Goal: Information Seeking & Learning: Learn about a topic

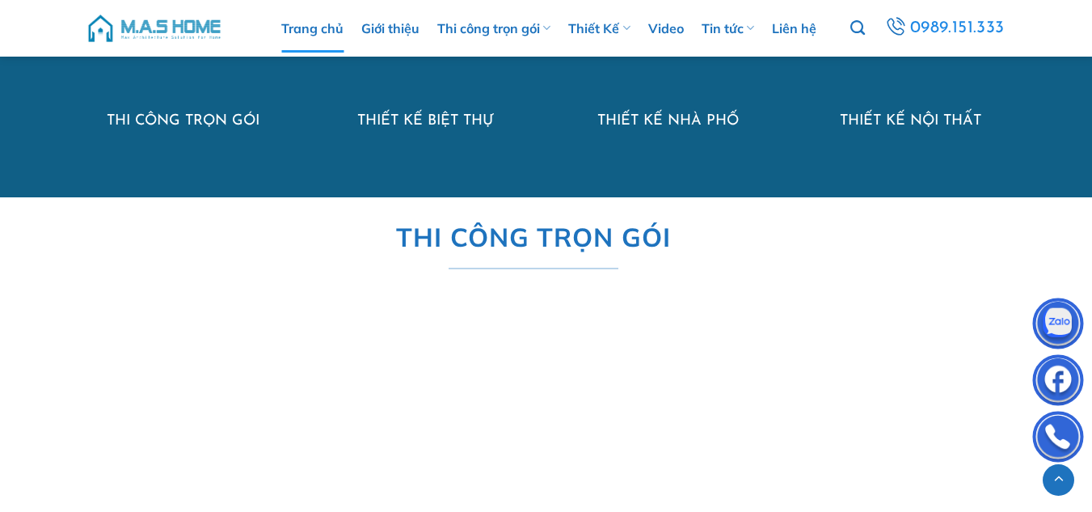
scroll to position [1294, 0]
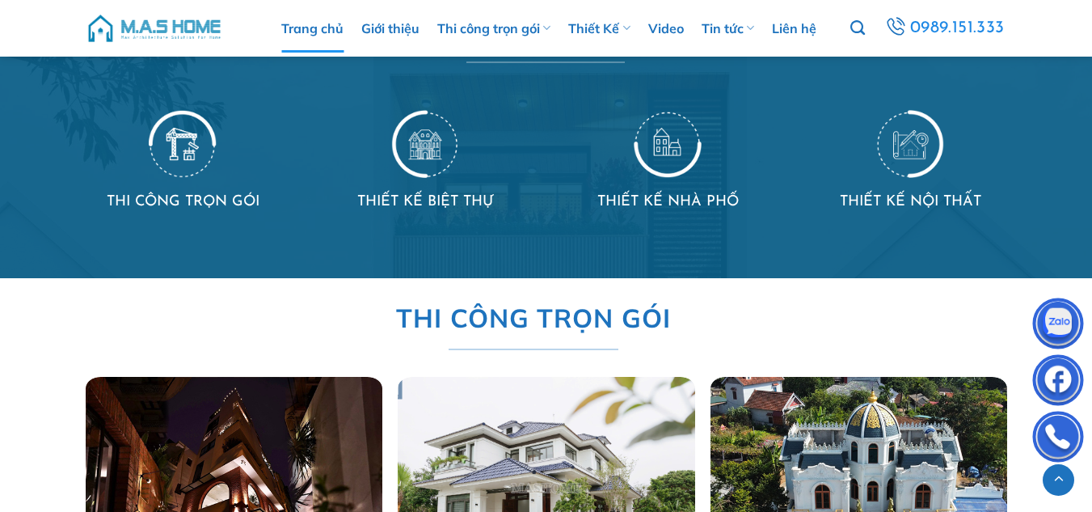
click at [925, 141] on img at bounding box center [910, 143] width 68 height 70
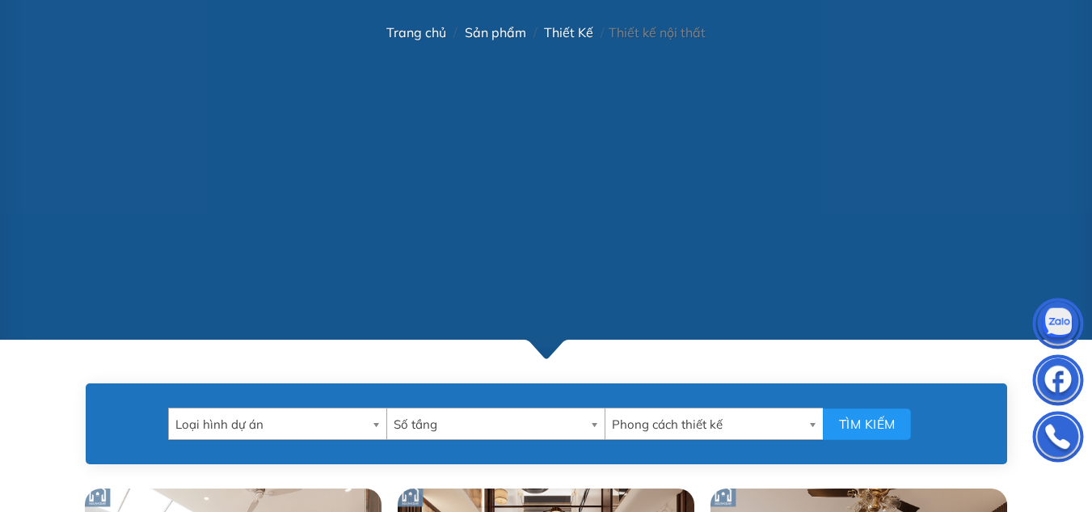
scroll to position [647, 0]
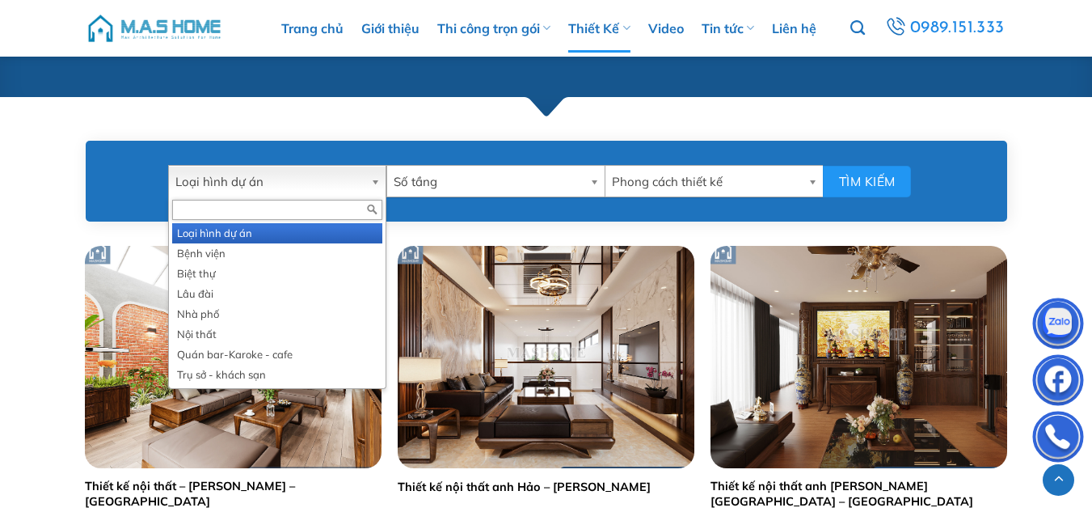
click at [312, 179] on span "Loại hình dự án" at bounding box center [269, 182] width 189 height 32
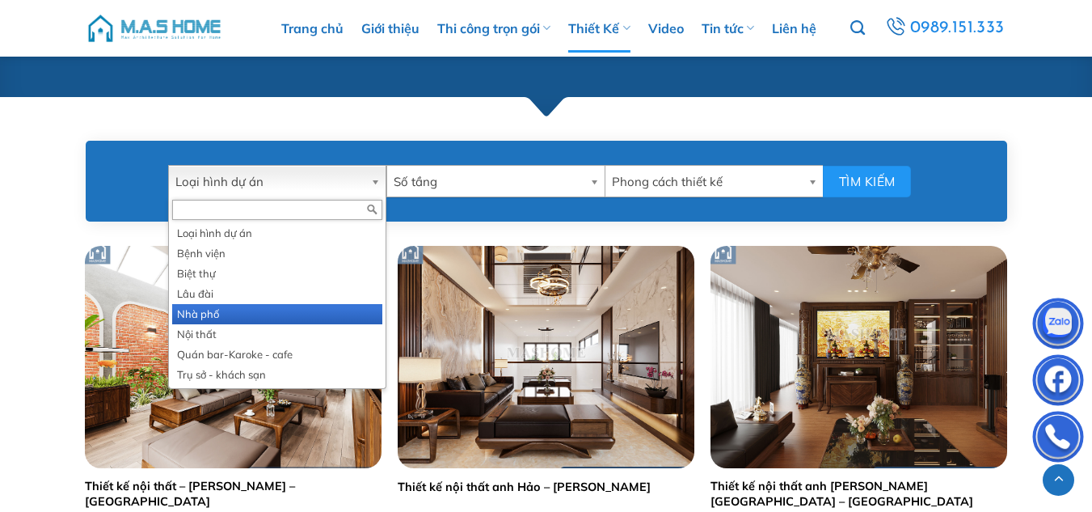
click at [215, 309] on li "Nhà phố" at bounding box center [277, 314] width 210 height 20
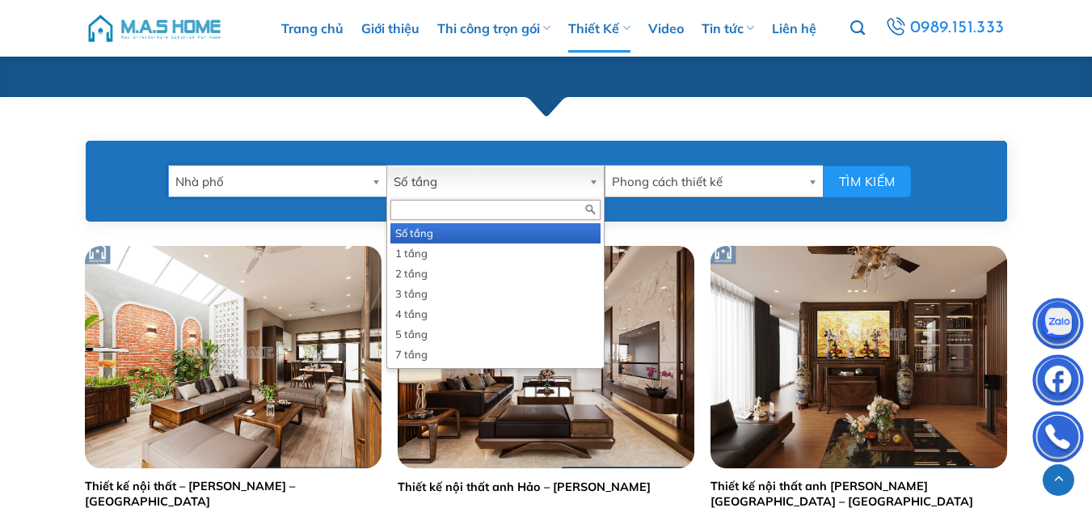
click at [437, 184] on span "Số tầng" at bounding box center [488, 182] width 189 height 32
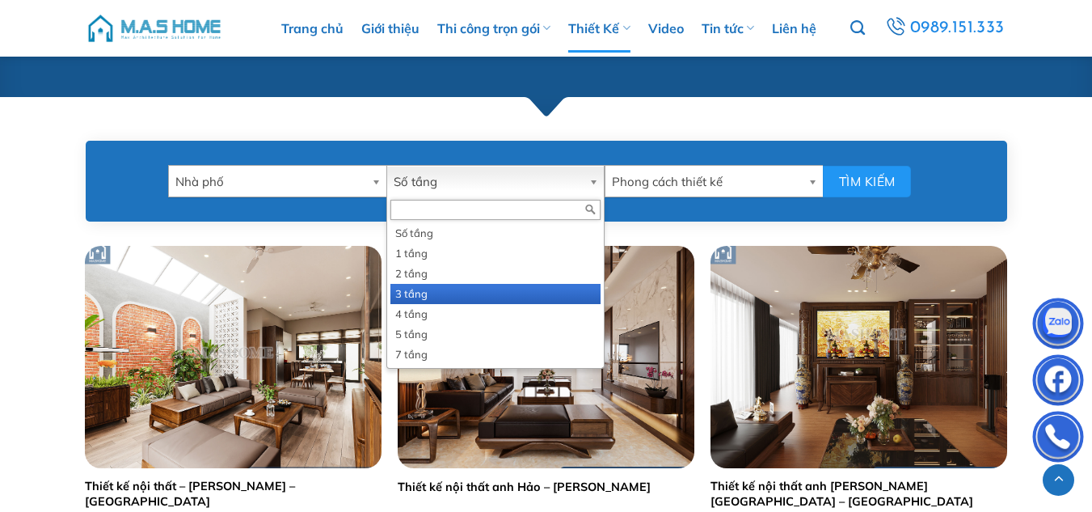
click at [413, 293] on li "3 tầng" at bounding box center [495, 294] width 210 height 20
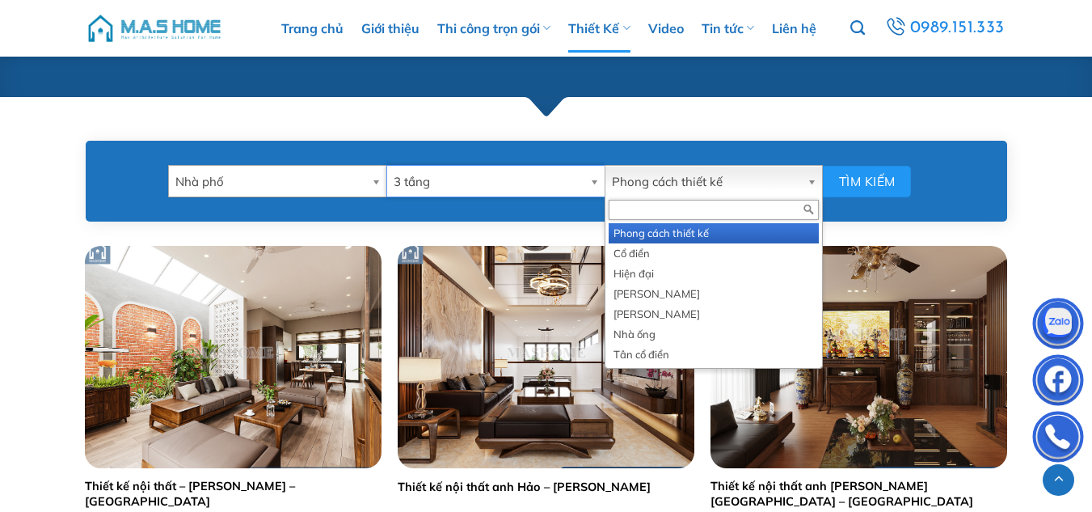
click at [772, 188] on span "Phong cách thiết kế" at bounding box center [706, 182] width 189 height 32
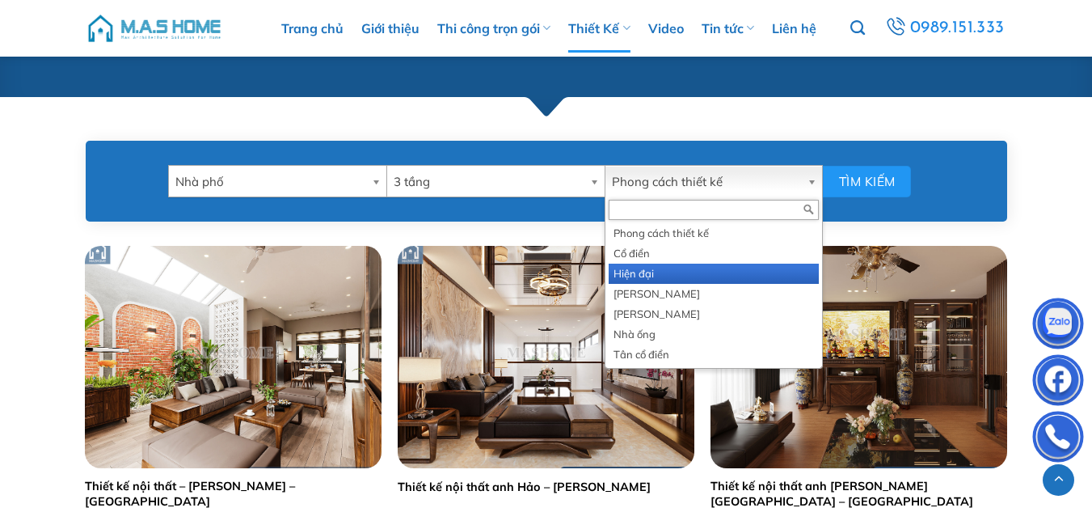
click at [631, 276] on li "Hiện đại" at bounding box center [714, 274] width 210 height 20
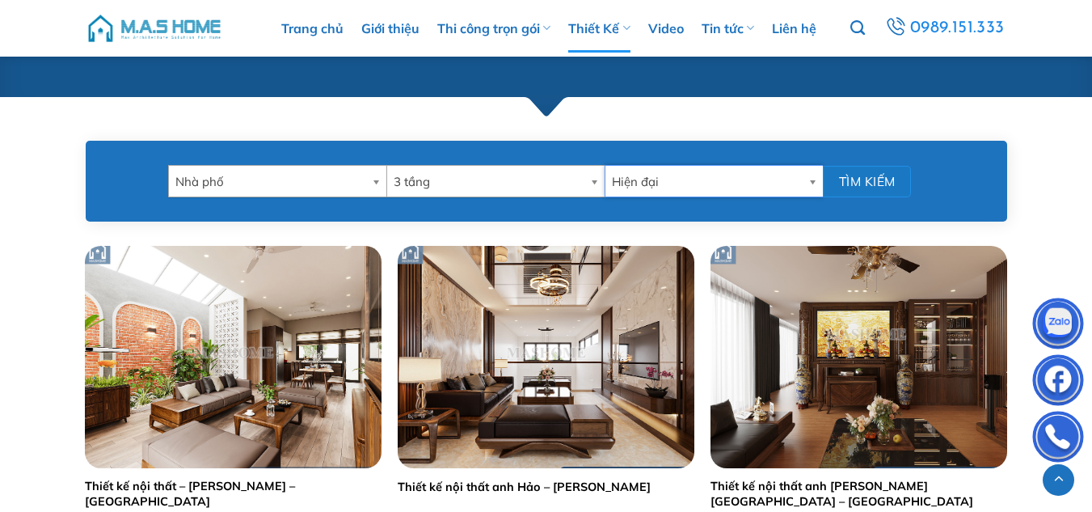
click at [866, 188] on button "Tìm kiếm" at bounding box center [867, 182] width 88 height 32
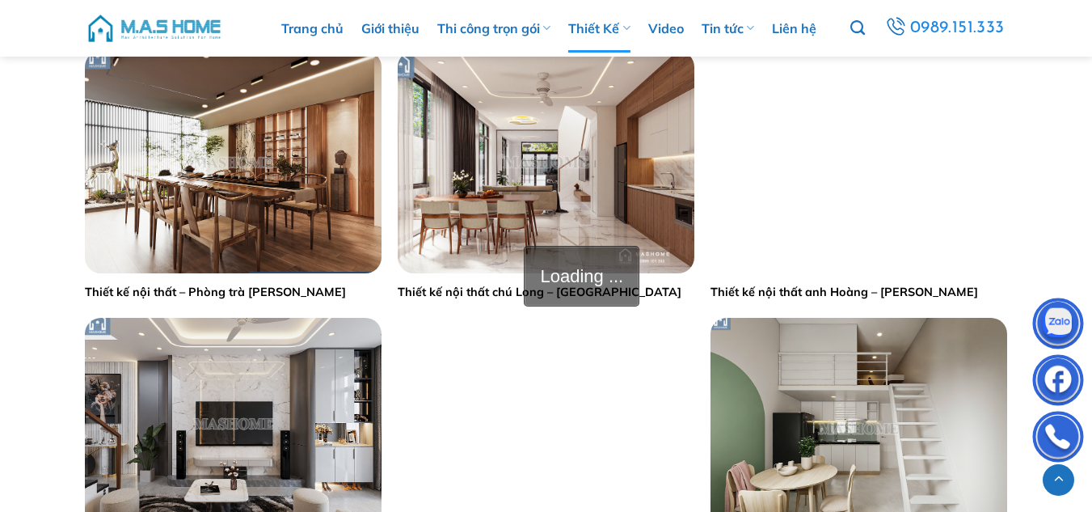
scroll to position [1132, 0]
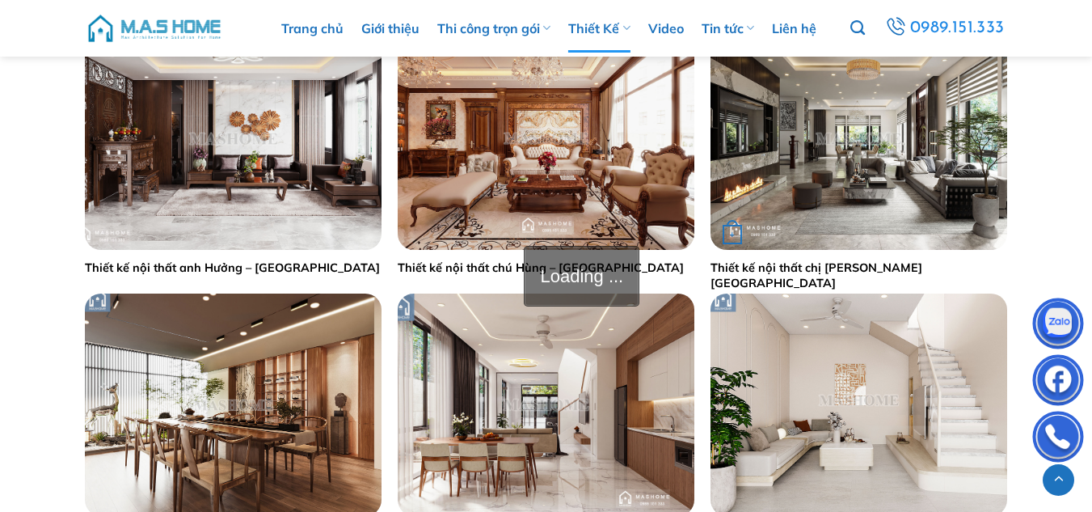
click at [927, 181] on img "Thiết kế nội thất chị Lý - Hưng Yên" at bounding box center [859, 138] width 297 height 222
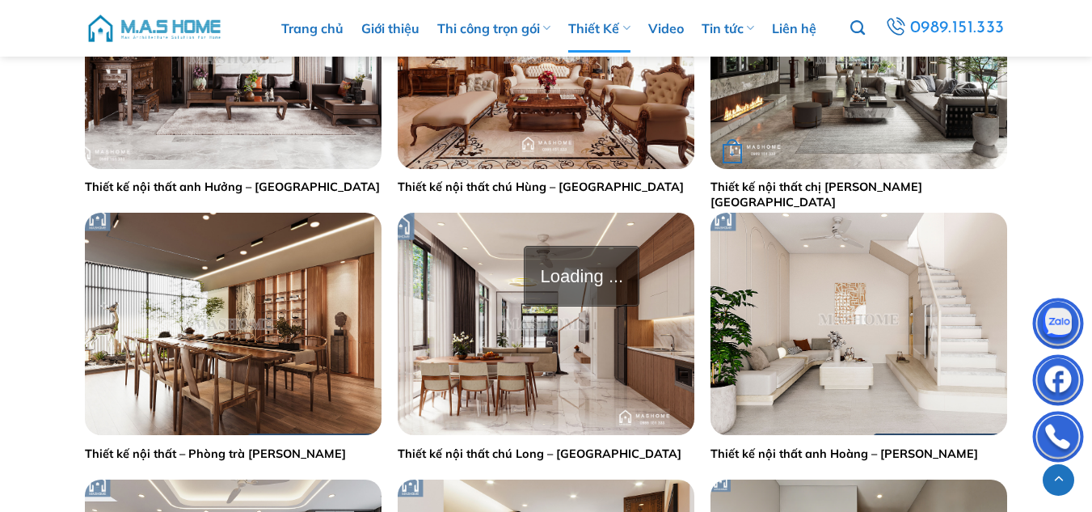
scroll to position [1294, 0]
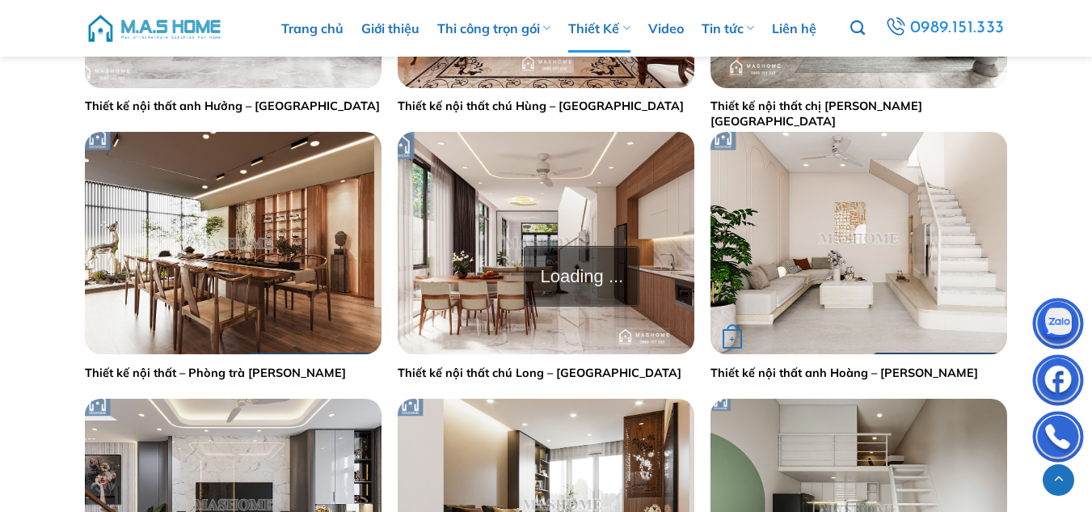
click at [941, 228] on img "Thiết kế nội thất anh Hoàng - Ngọc Hà" at bounding box center [859, 243] width 297 height 222
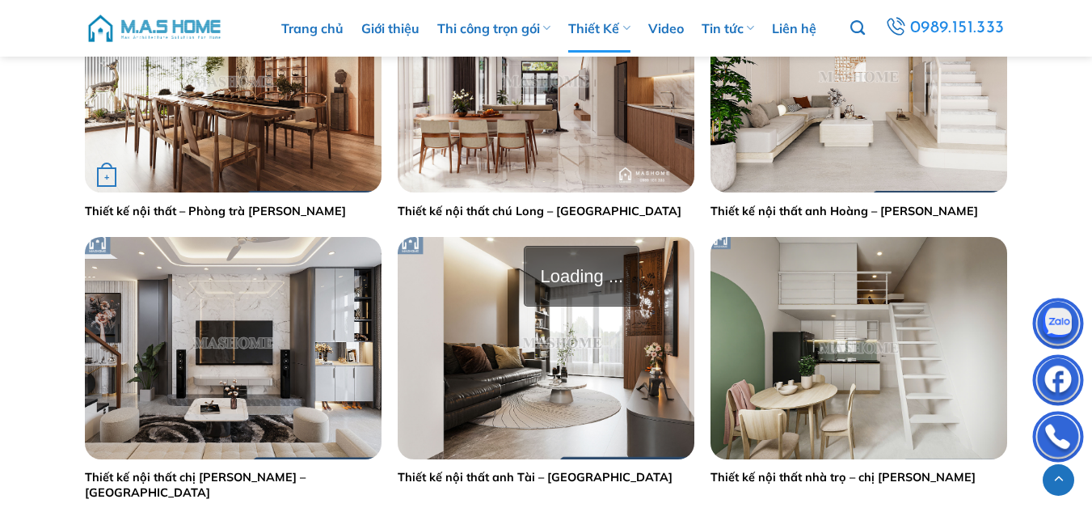
scroll to position [1536, 0]
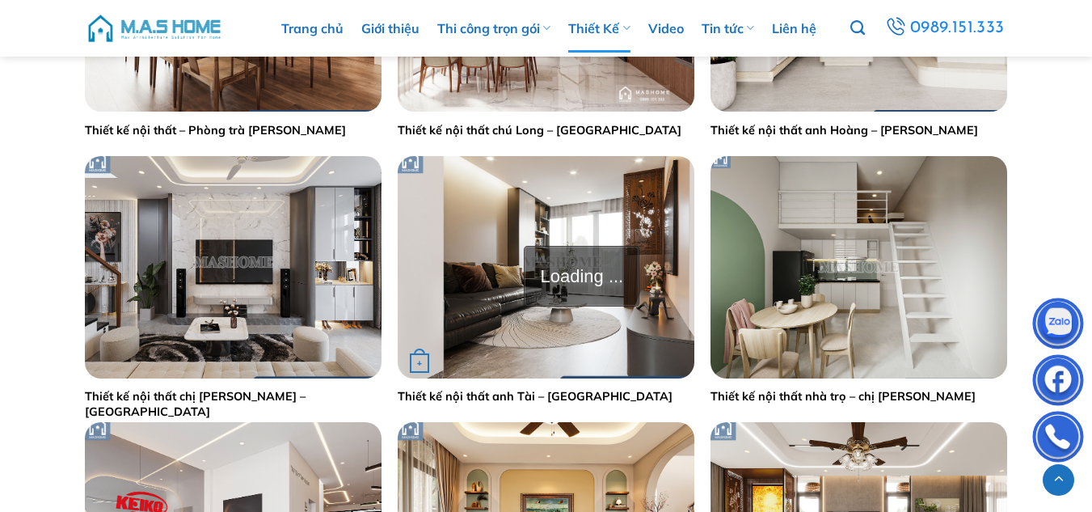
click at [513, 270] on img "Thiết kế nội thất anh Tài - Long Biên" at bounding box center [546, 267] width 297 height 222
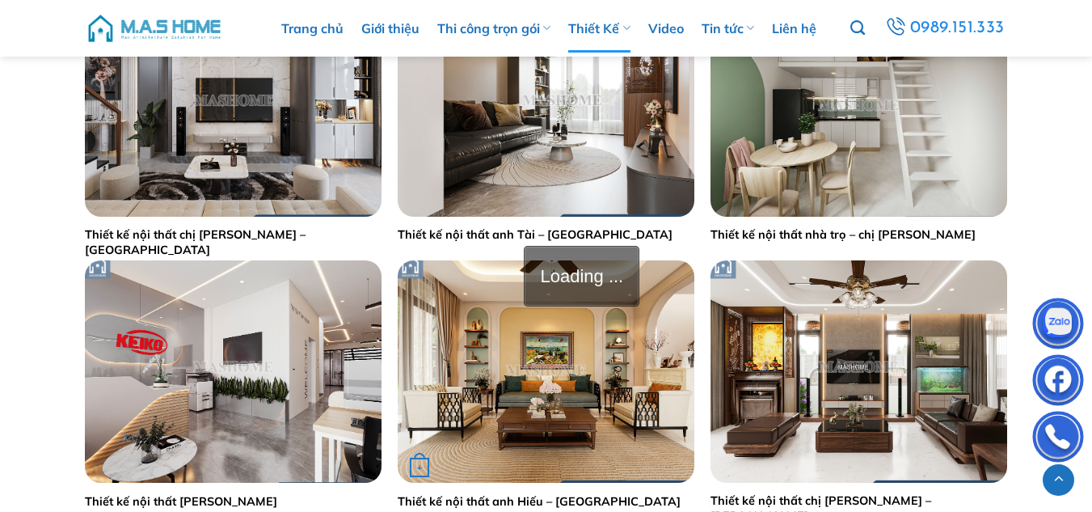
scroll to position [1779, 0]
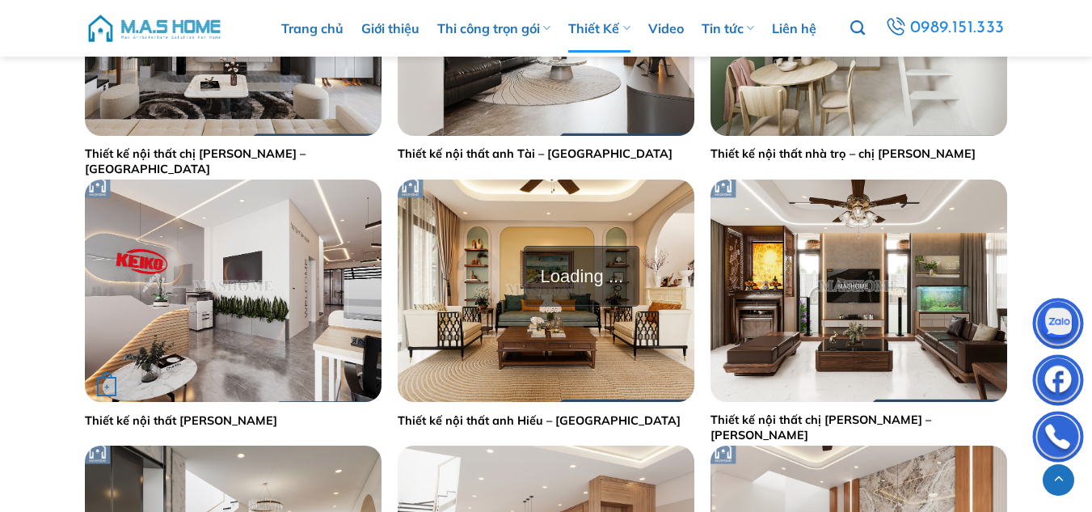
click at [157, 303] on img "Thiết kế nội thất Keiko Land" at bounding box center [233, 290] width 297 height 222
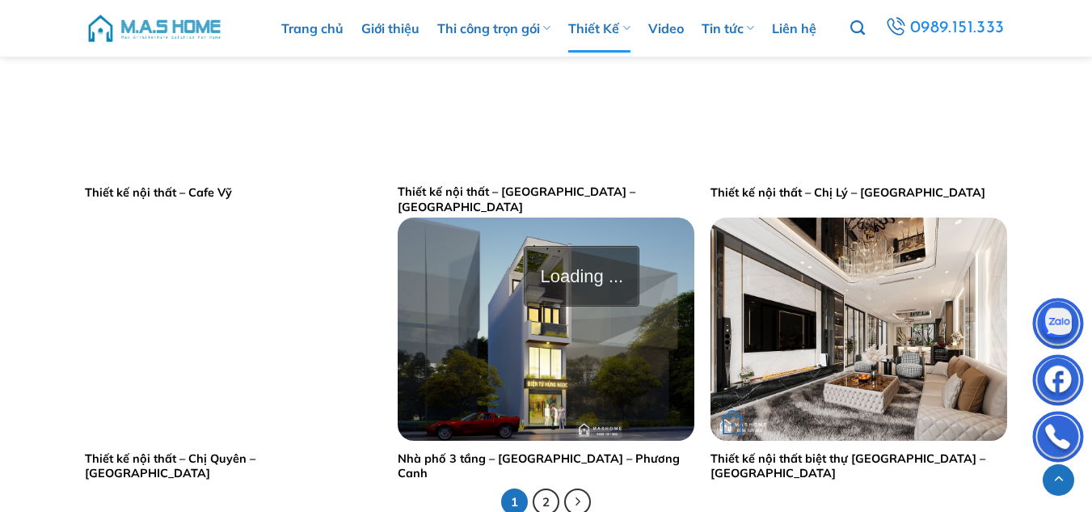
scroll to position [3153, 0]
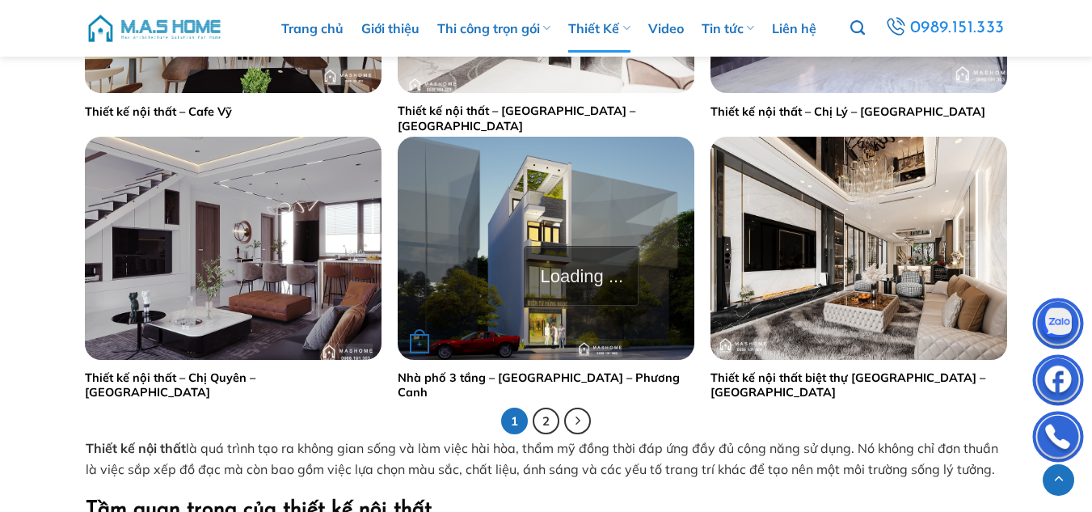
click at [610, 185] on img "Nhà phố 3 tầng - Anh Hùng - Phương Canh" at bounding box center [546, 248] width 297 height 222
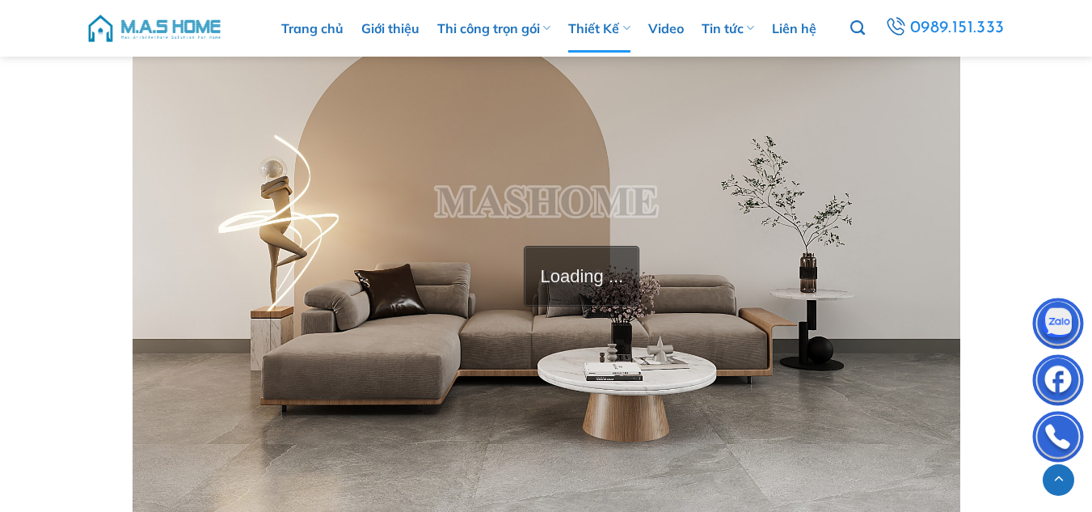
scroll to position [4689, 0]
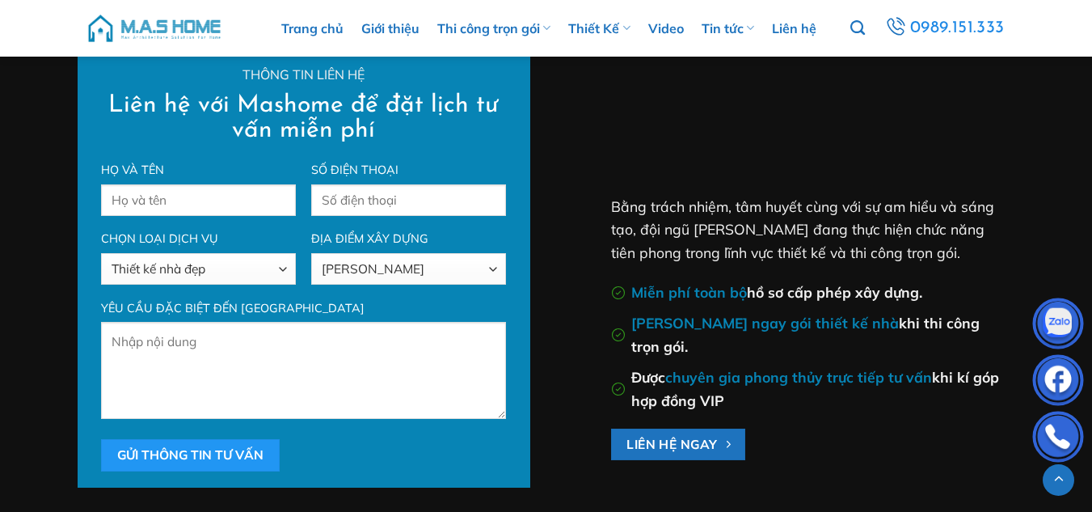
scroll to position [1051, 0]
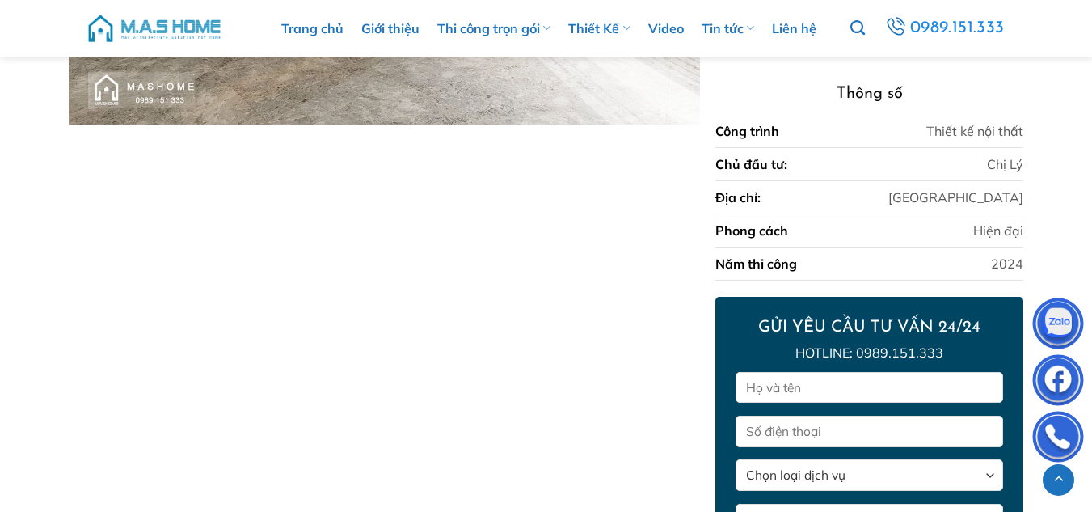
scroll to position [8327, 0]
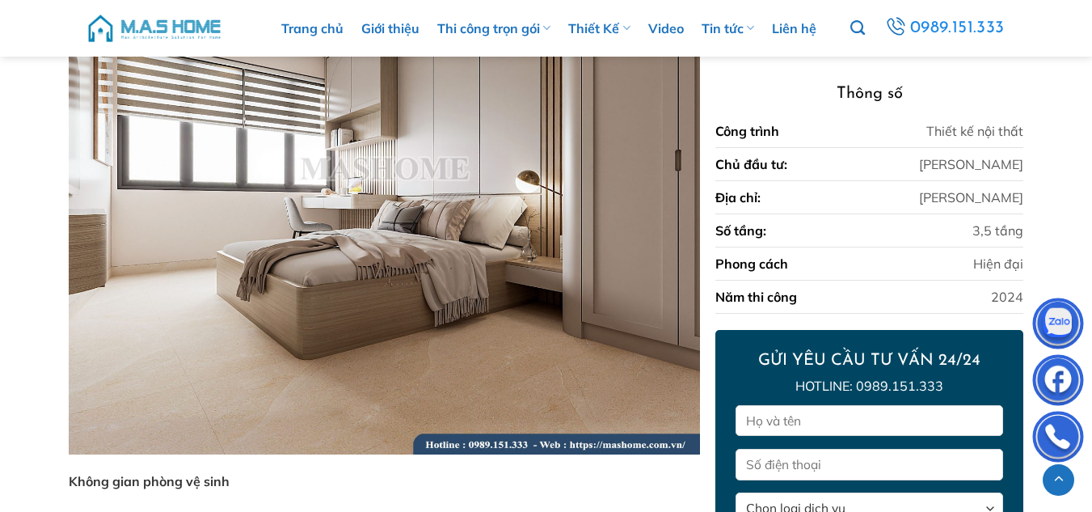
scroll to position [8418, 0]
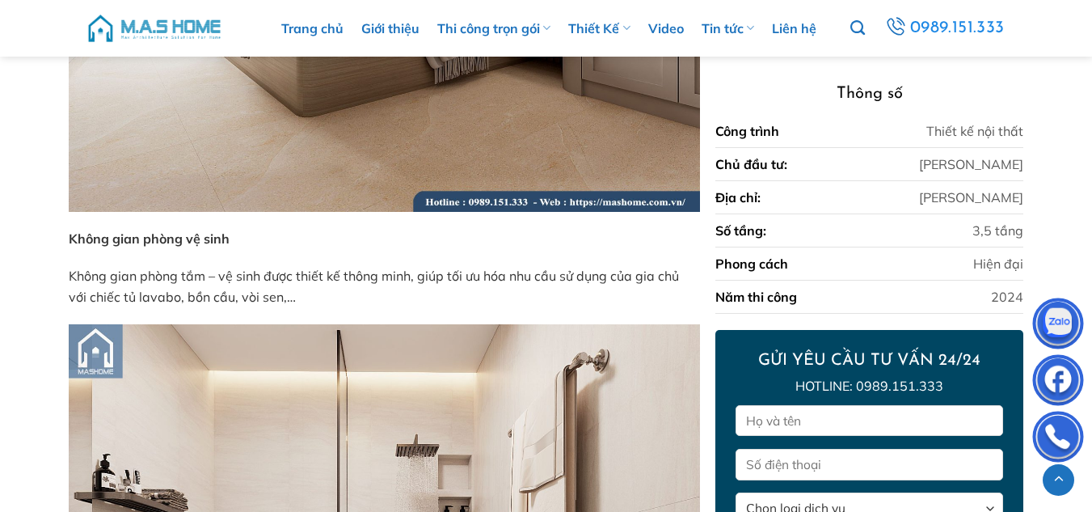
click at [1066, 328] on img at bounding box center [1058, 326] width 49 height 49
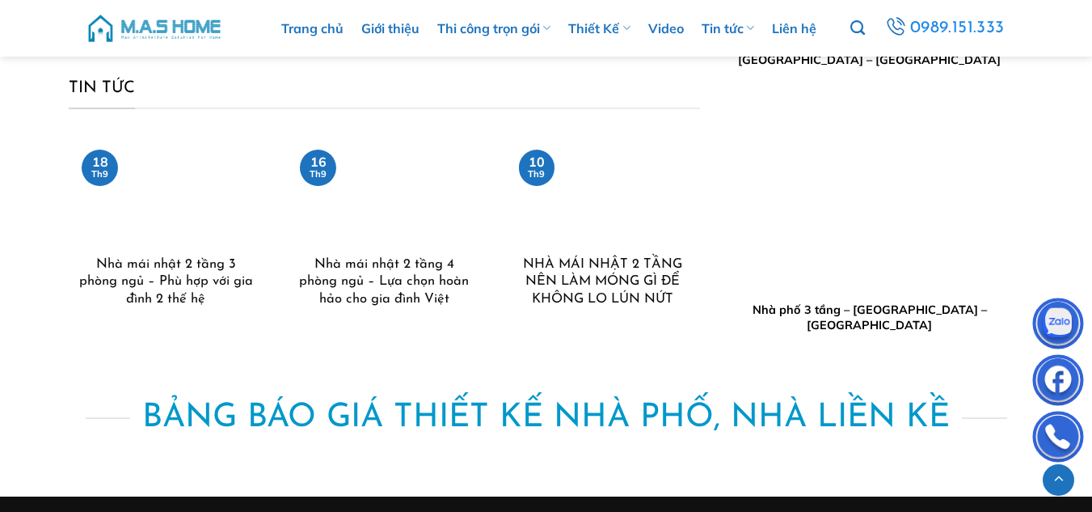
scroll to position [10197, 0]
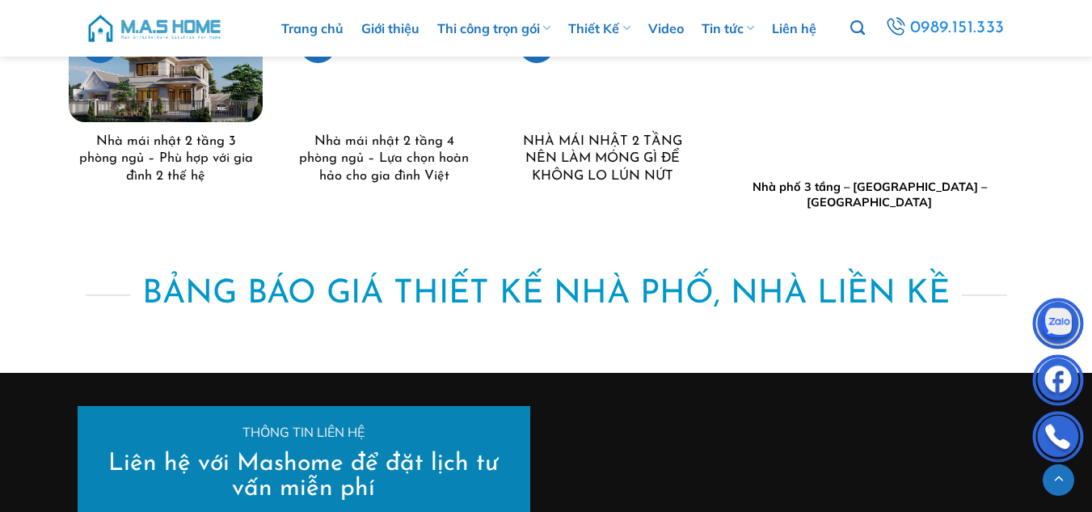
scroll to position [16735, 0]
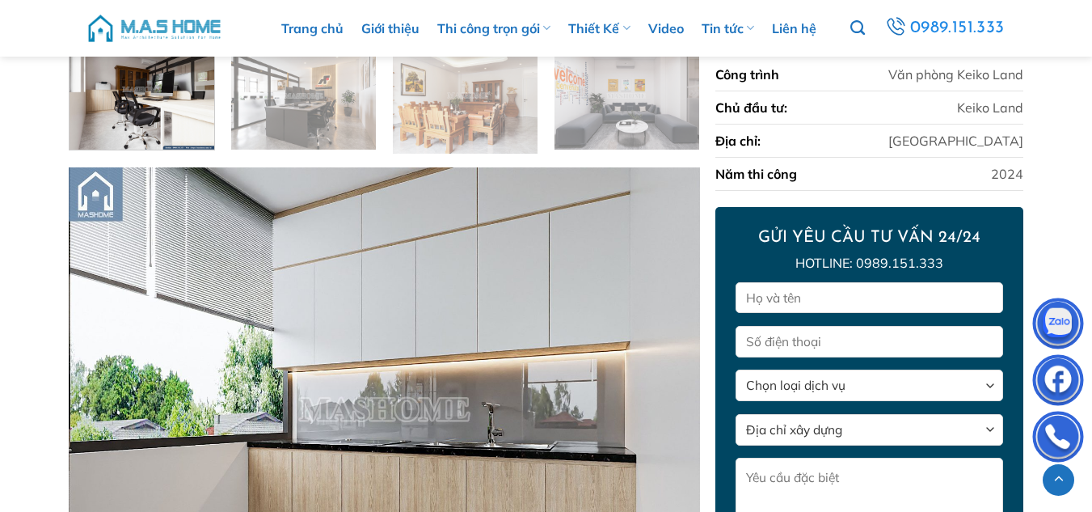
scroll to position [664, 0]
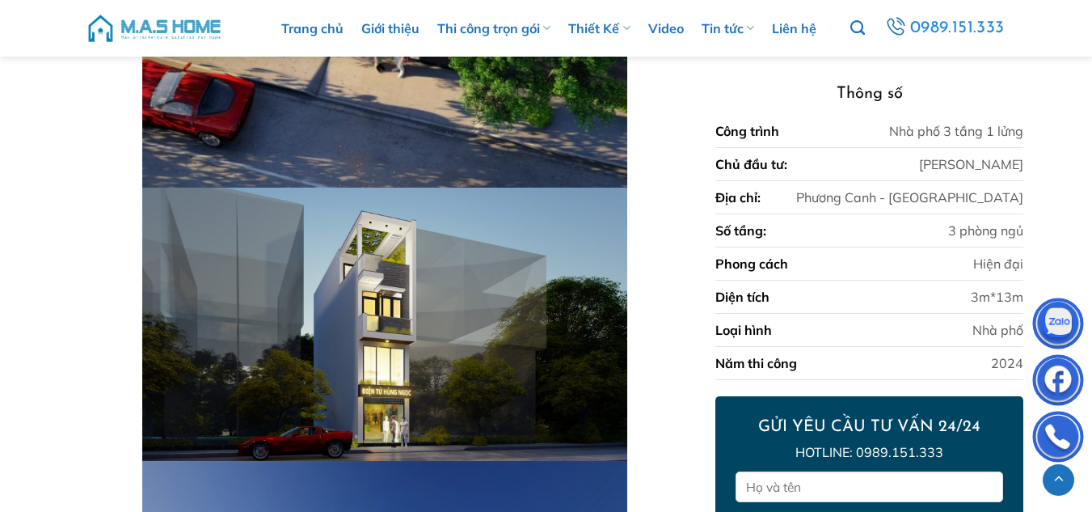
scroll to position [3616, 0]
